Goal: Check status: Check status

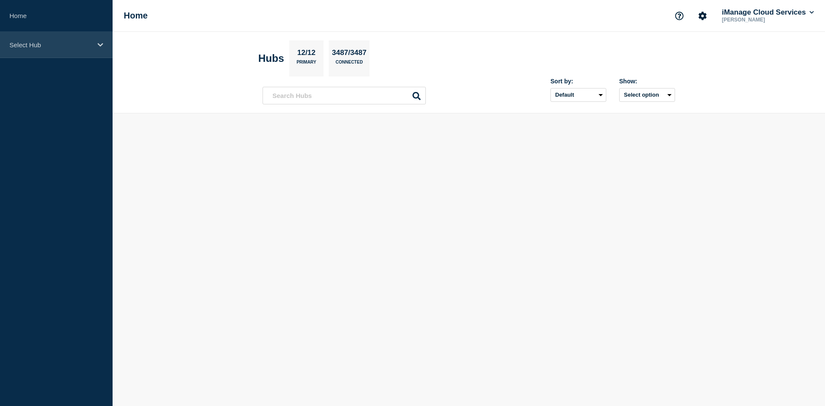
click at [61, 40] on div "Select Hub" at bounding box center [56, 45] width 113 height 26
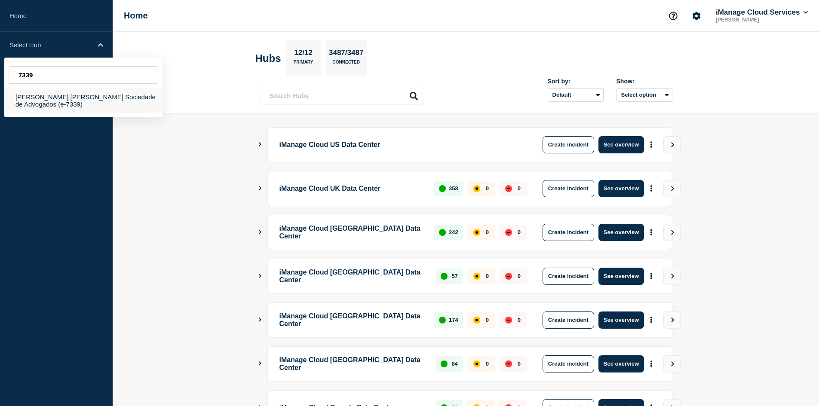
type input "7339"
click at [126, 102] on div "[PERSON_NAME] [PERSON_NAME] Sociedade de Advogados (e-7339)" at bounding box center [83, 100] width 158 height 25
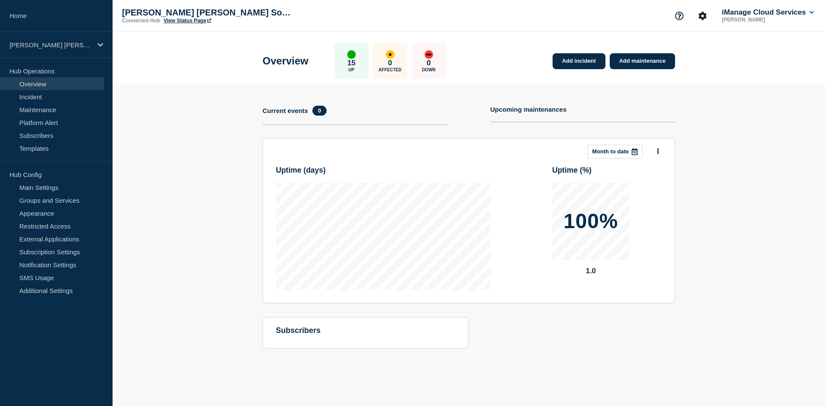
click at [190, 22] on link "View Status Page" at bounding box center [188, 21] width 48 height 6
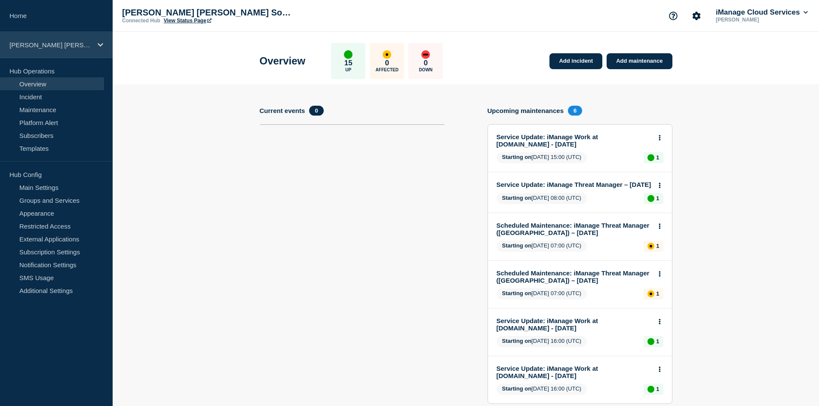
click at [64, 51] on div "[PERSON_NAME] [PERSON_NAME] Sociedade de Advogados (e-7339)" at bounding box center [56, 45] width 113 height 26
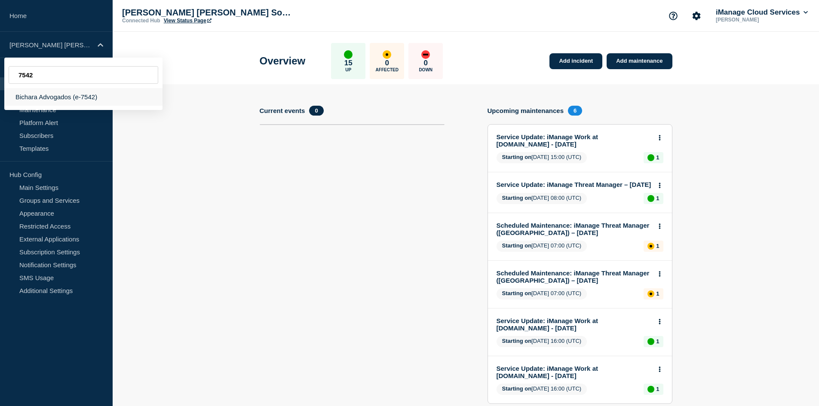
type input "7542"
click at [109, 98] on div "Bichara Advogados (e-7542)" at bounding box center [83, 97] width 158 height 18
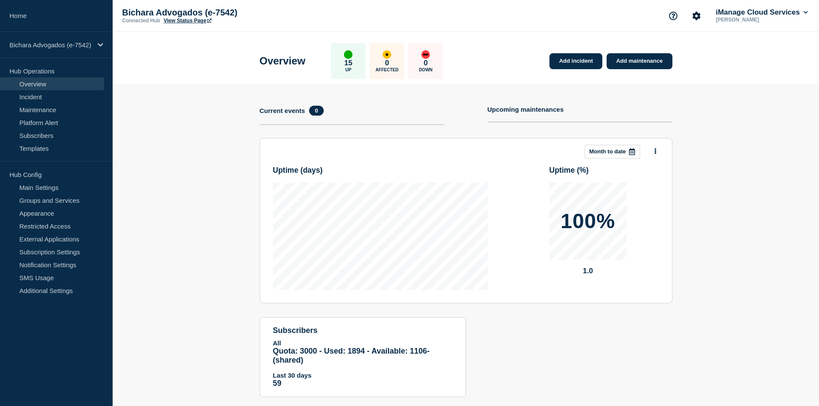
click at [178, 22] on link "View Status Page" at bounding box center [188, 21] width 48 height 6
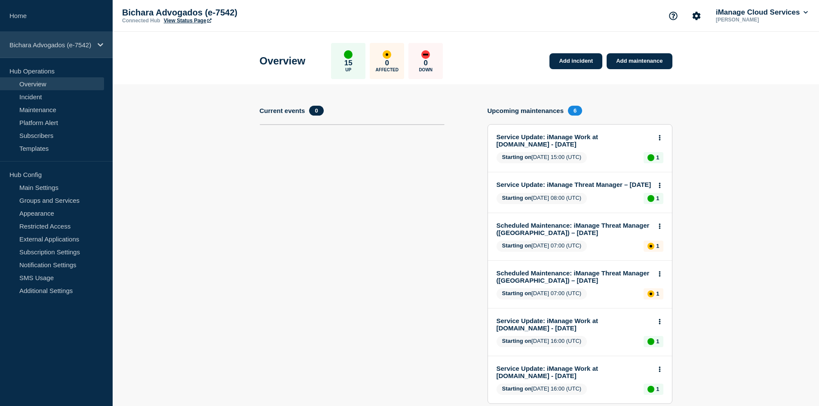
click at [47, 49] on div "Bichara Advogados (e-7542)" at bounding box center [56, 45] width 113 height 26
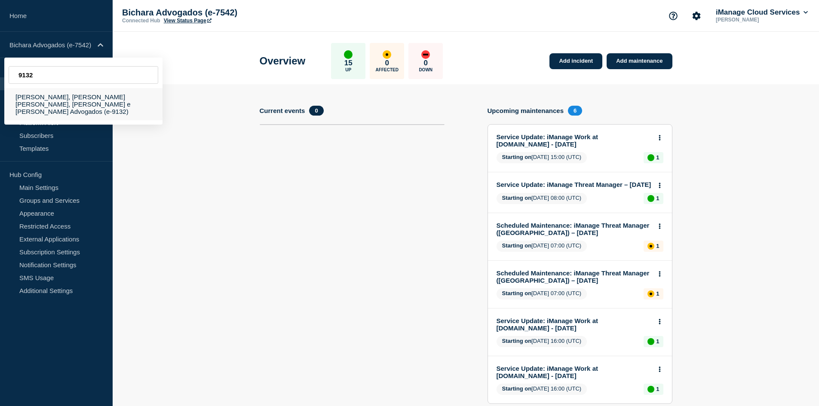
type input "9132"
click at [79, 100] on div "[PERSON_NAME], [PERSON_NAME] [PERSON_NAME], [PERSON_NAME] e [PERSON_NAME] Advog…" at bounding box center [83, 104] width 158 height 32
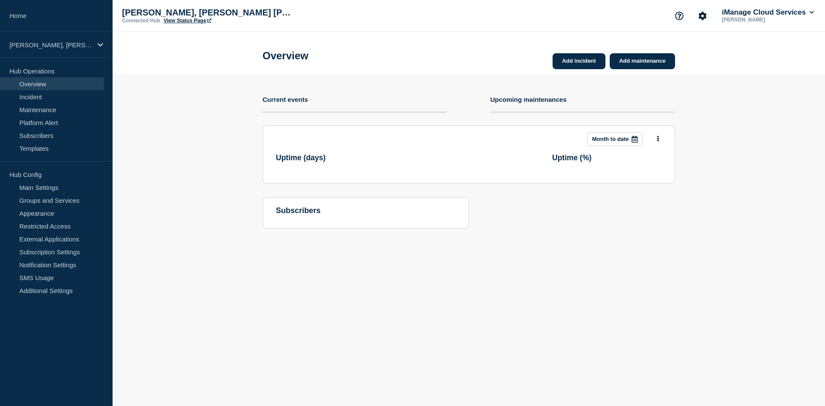
click at [188, 23] on link "View Status Page" at bounding box center [188, 21] width 48 height 6
